Goal: Check status: Check status

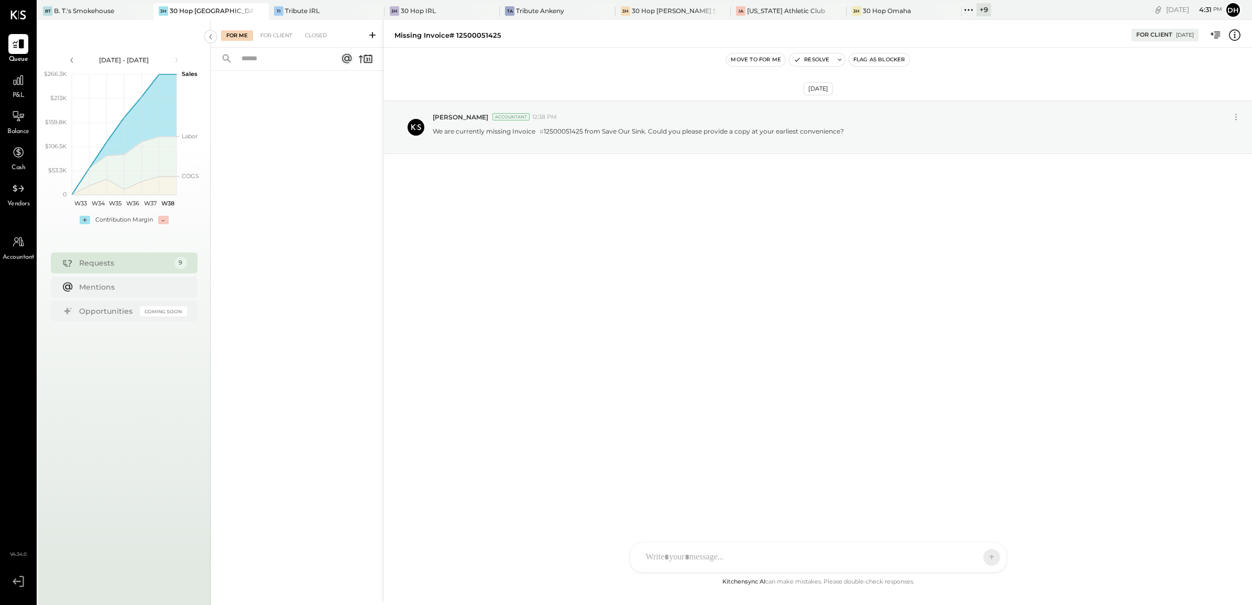
click at [766, 310] on div "[DATE] [PERSON_NAME] Accountant 12:38 PM We are currently missing Invoice # 125…" at bounding box center [818, 312] width 868 height 528
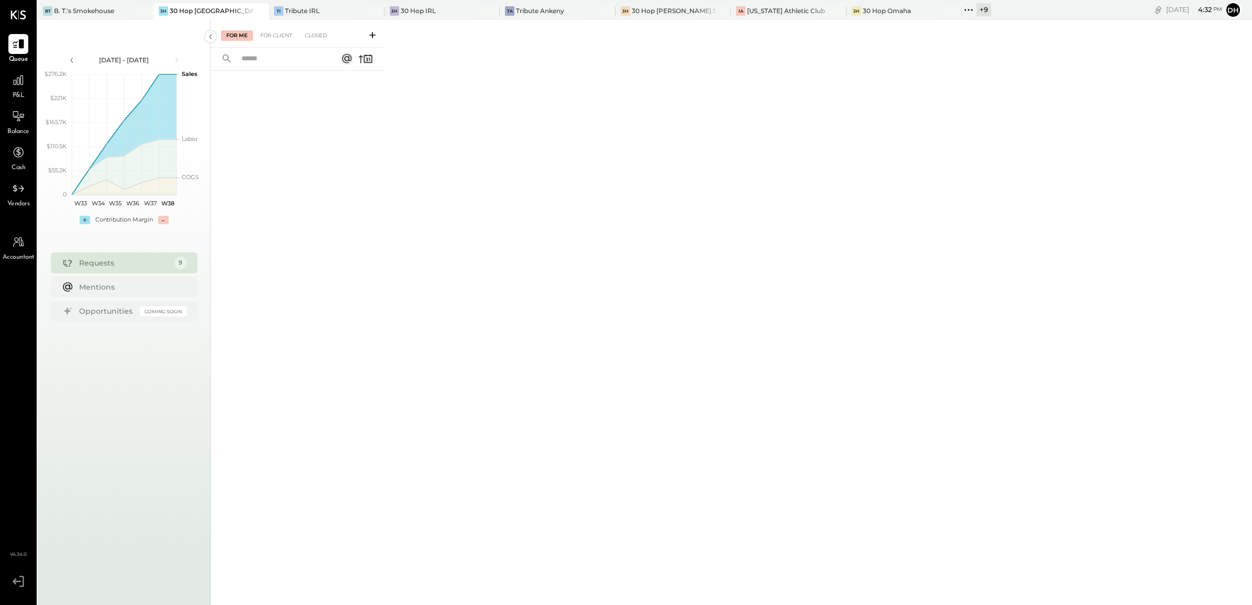
click at [278, 26] on div "For Me For Client Closed" at bounding box center [297, 34] width 173 height 28
click at [280, 35] on div "For Client" at bounding box center [276, 35] width 42 height 10
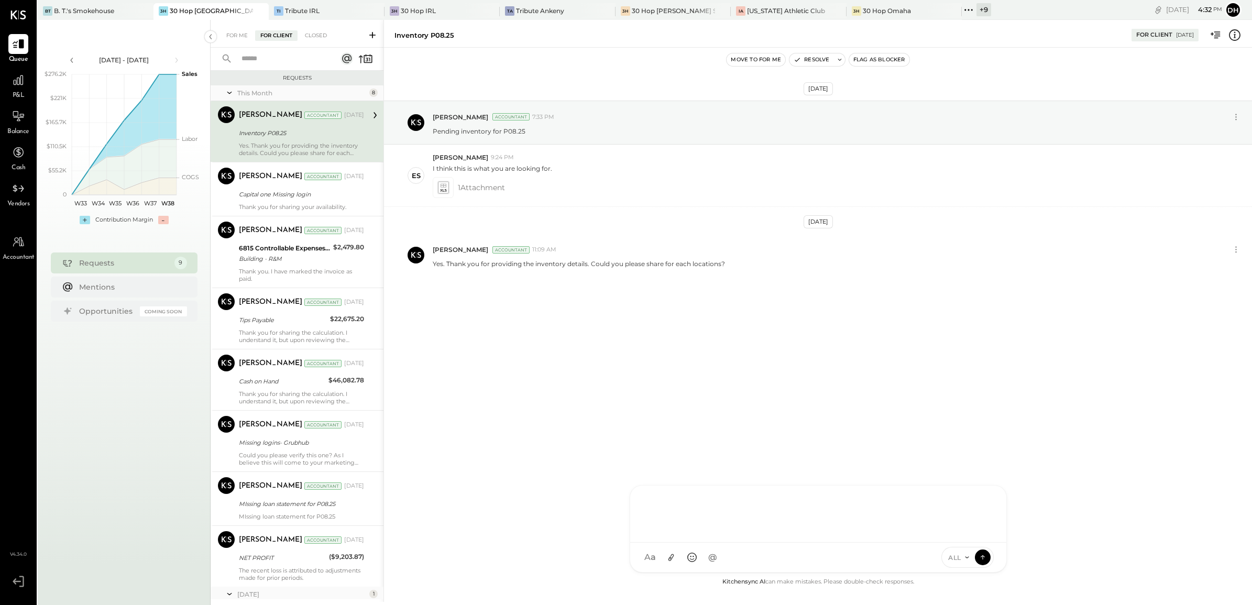
click at [694, 550] on div "AM [PERSON_NAME] [PERSON_NAME] BK [PERSON_NAME] DB [PERSON_NAME] RP [PERSON_NAM…" at bounding box center [817, 528] width 377 height 87
click at [284, 185] on div "[PERSON_NAME] Accountant [DATE]" at bounding box center [301, 177] width 125 height 18
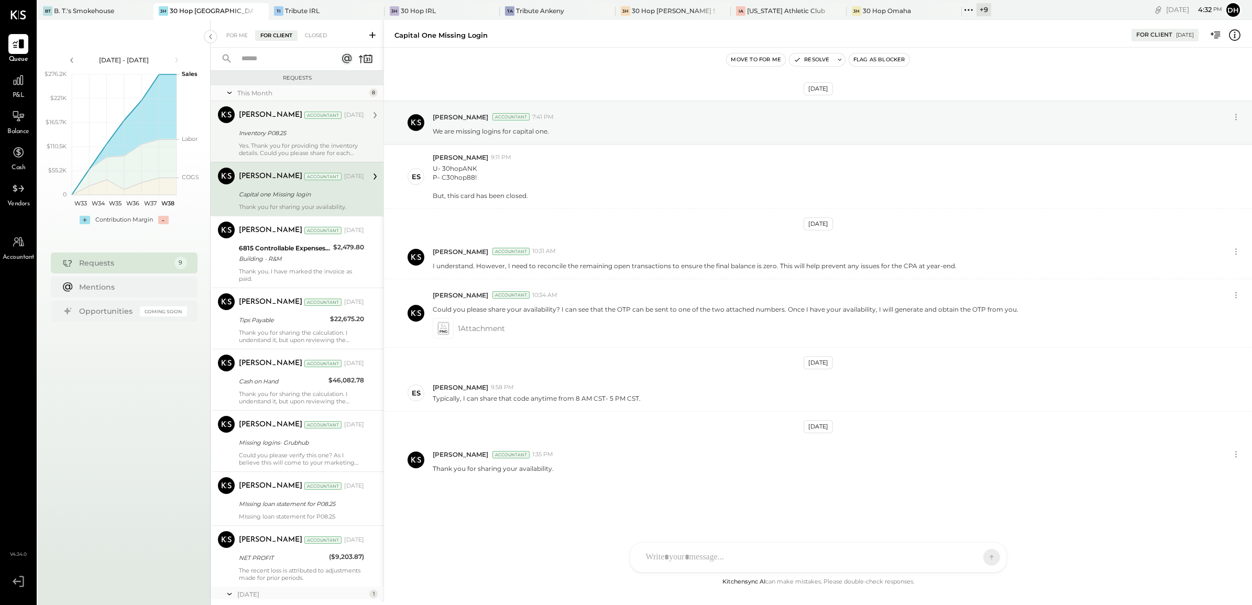
click at [305, 139] on div "[PERSON_NAME] Accountant [DATE] Inventory P08.25 Yes. Thank you for providing t…" at bounding box center [301, 131] width 125 height 50
